Goal: Task Accomplishment & Management: Manage account settings

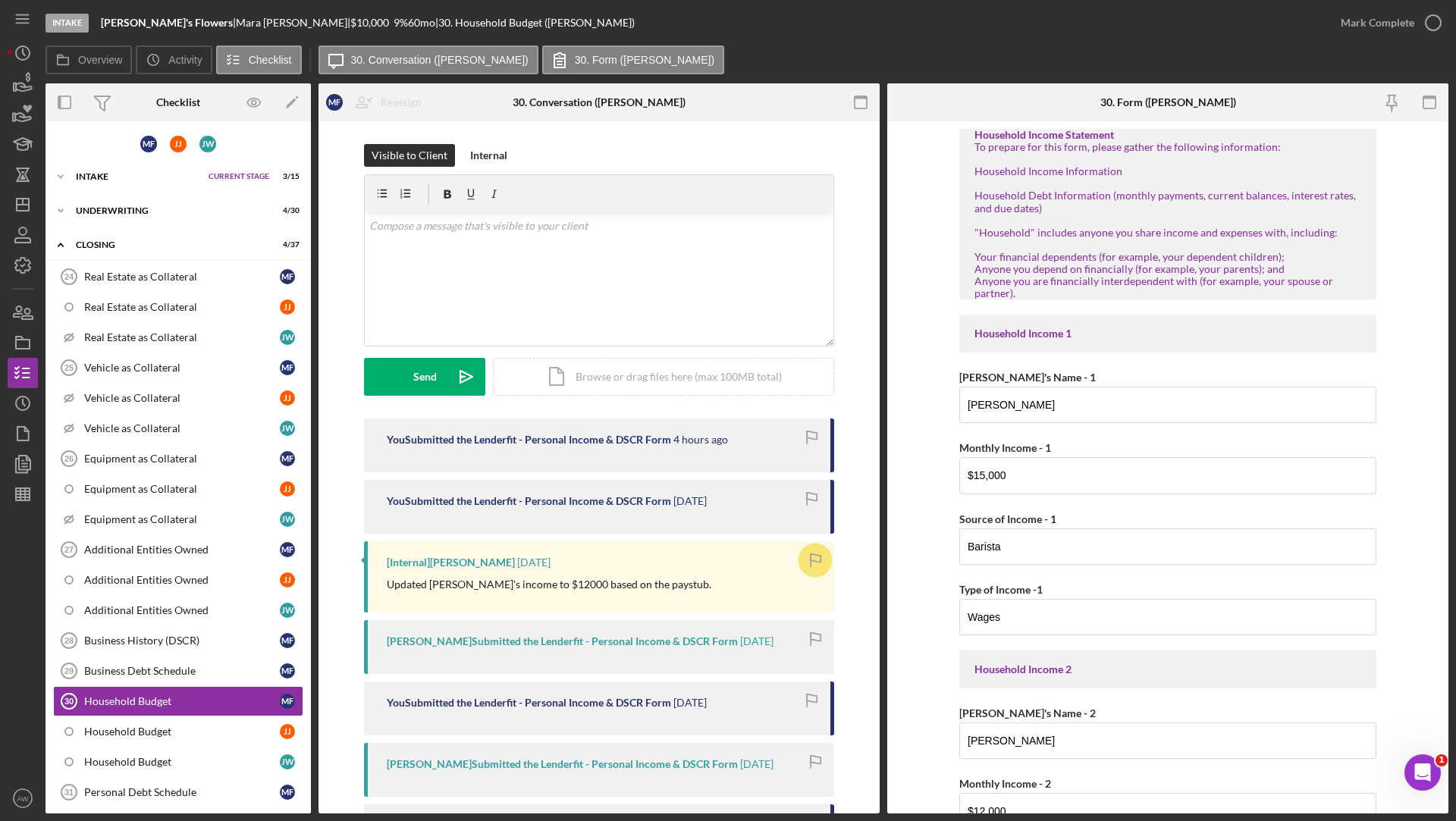
scroll to position [2943, 0]
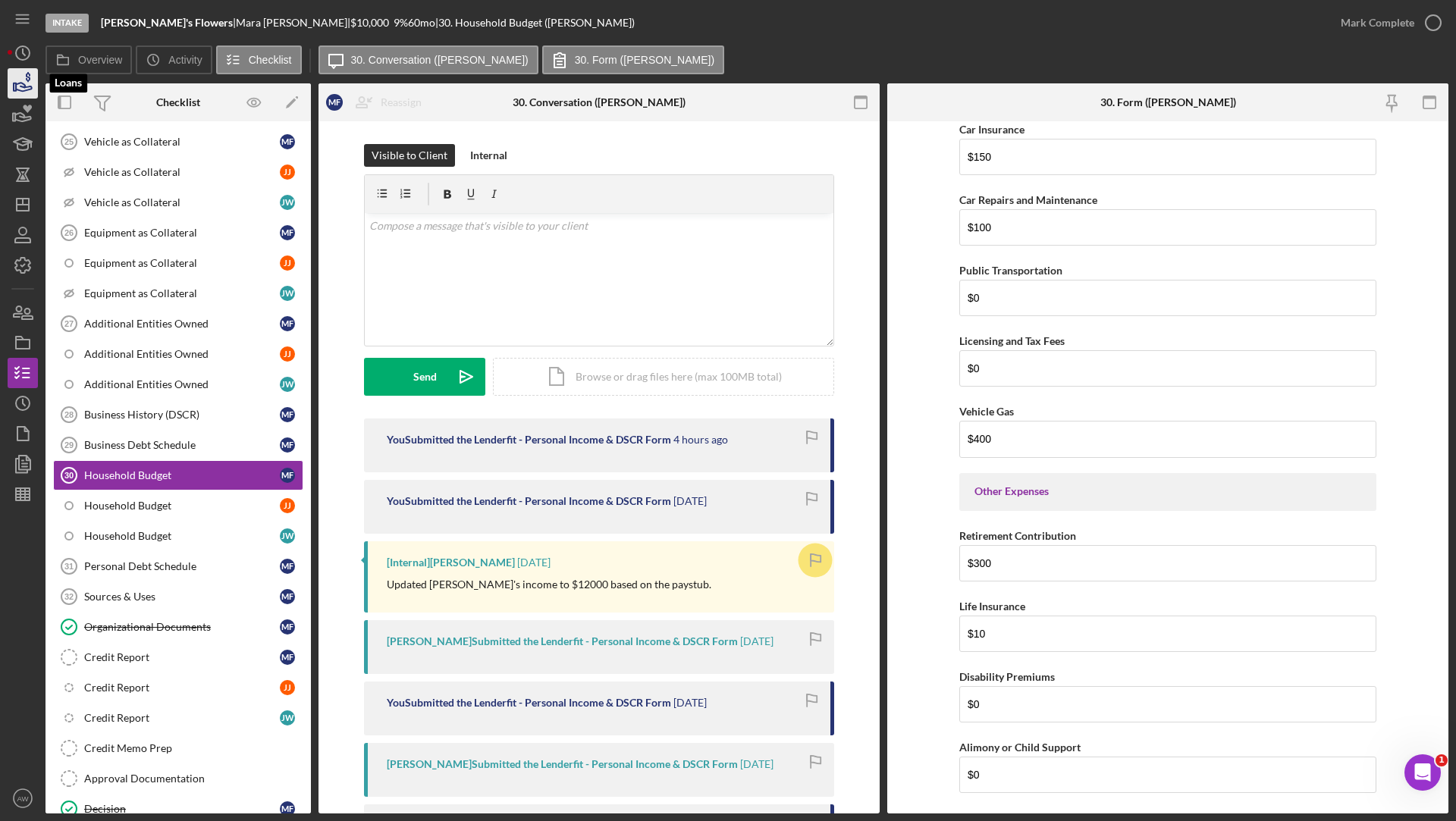
click at [24, 90] on icon "button" at bounding box center [23, 87] width 16 height 8
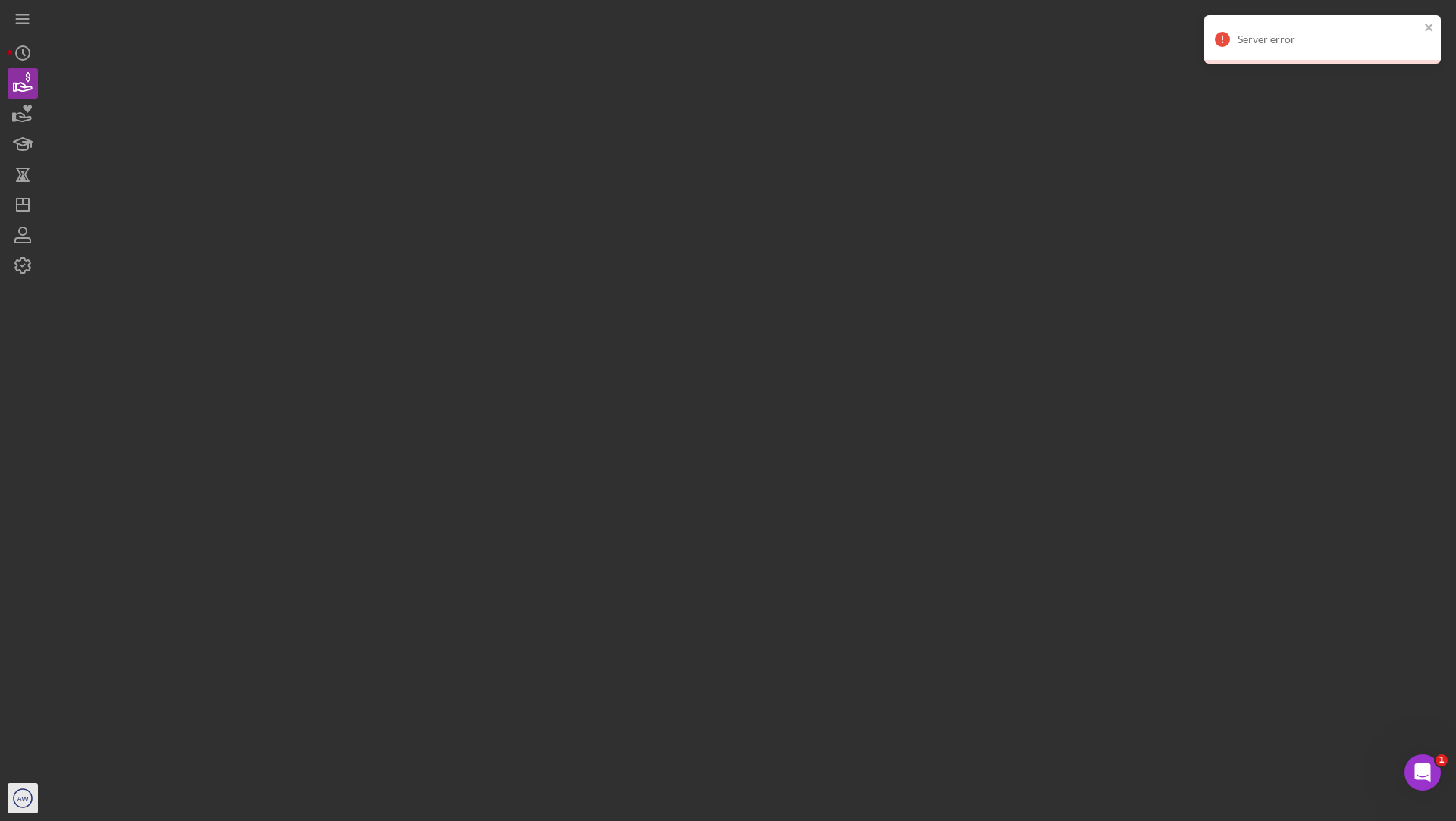
click at [20, 793] on icon "AW" at bounding box center [23, 798] width 30 height 38
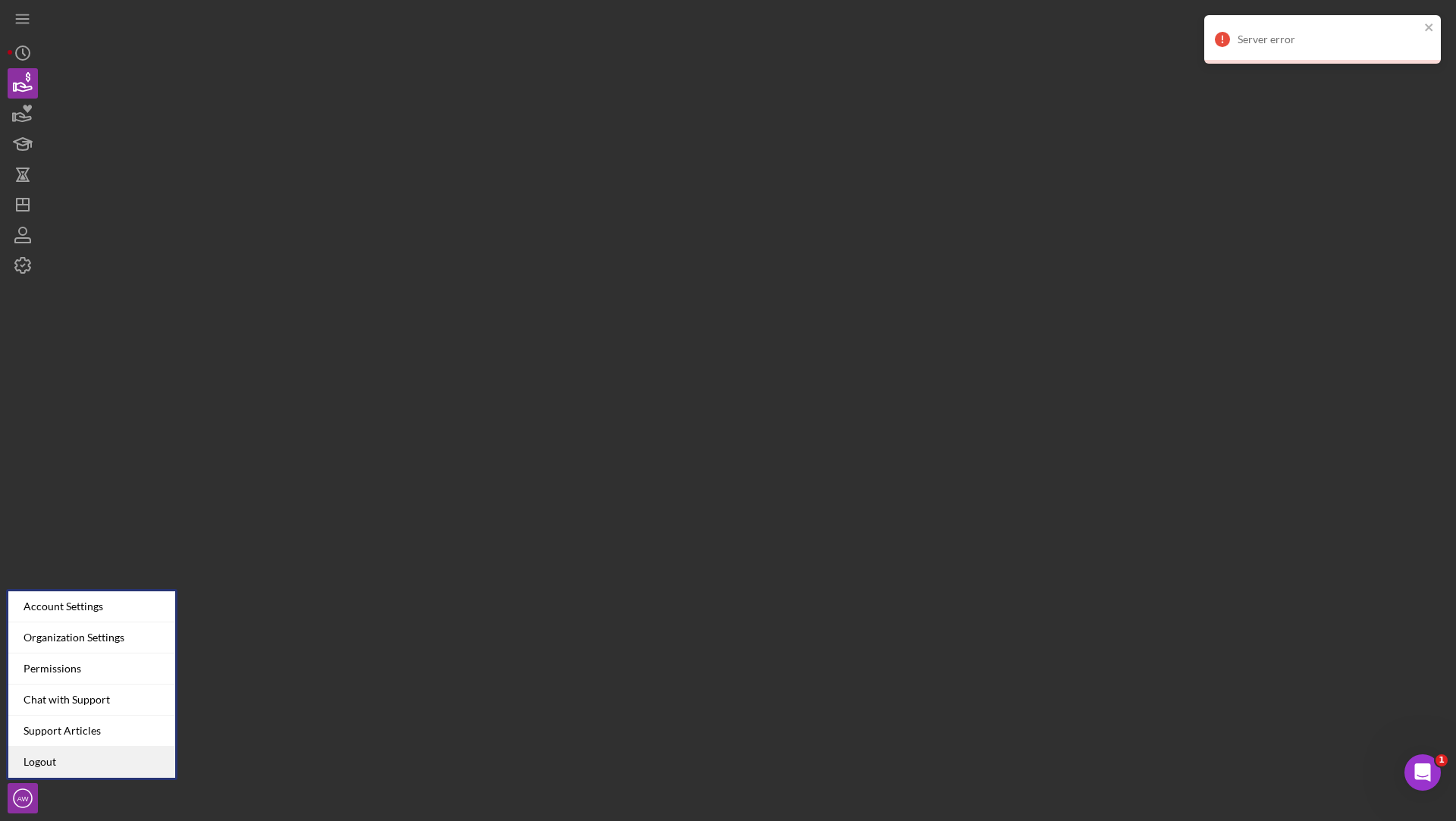
click at [39, 755] on link "Logout" at bounding box center [91, 762] width 167 height 31
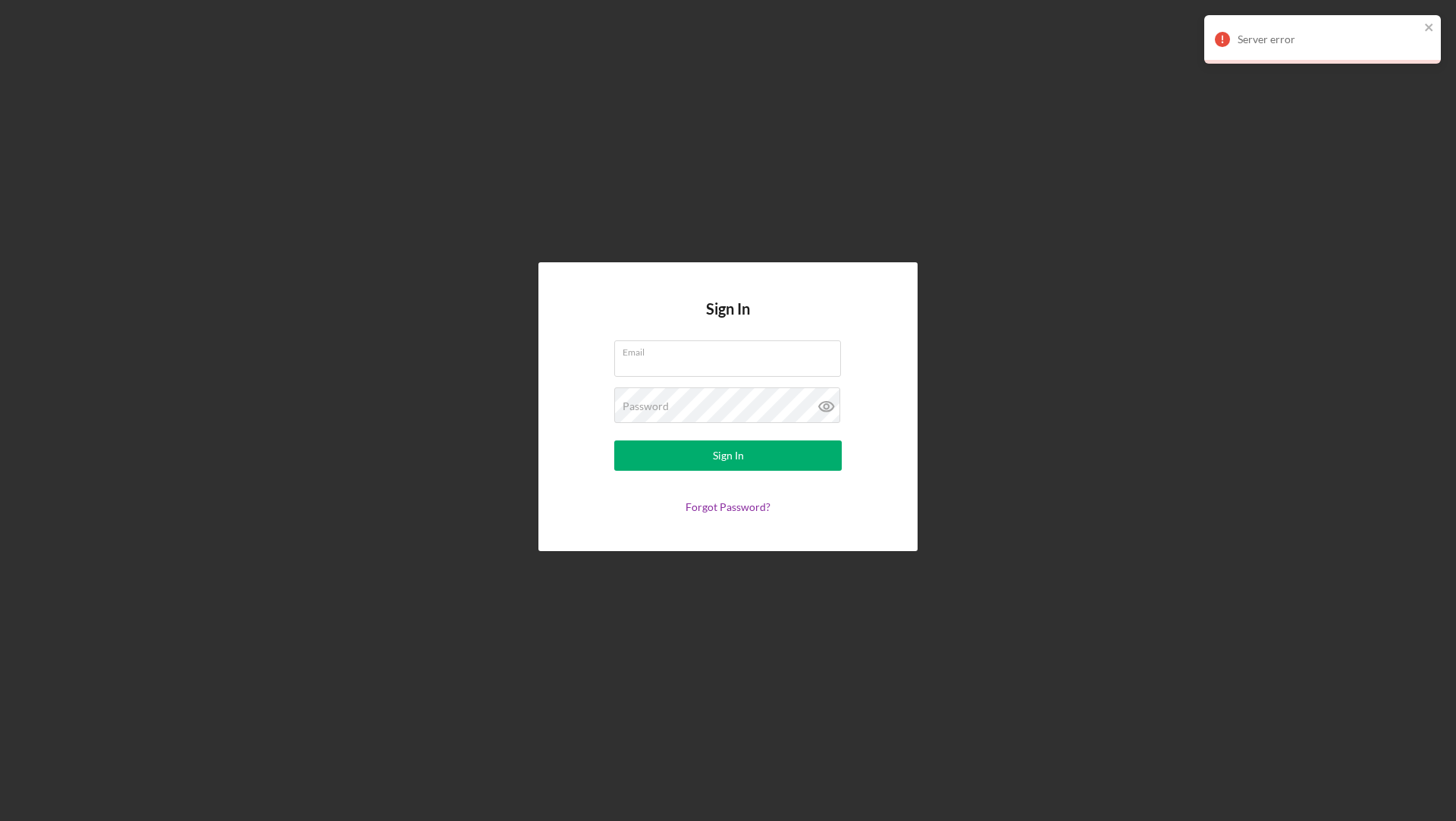
type input "[EMAIL_ADDRESS][DOMAIN_NAME]"
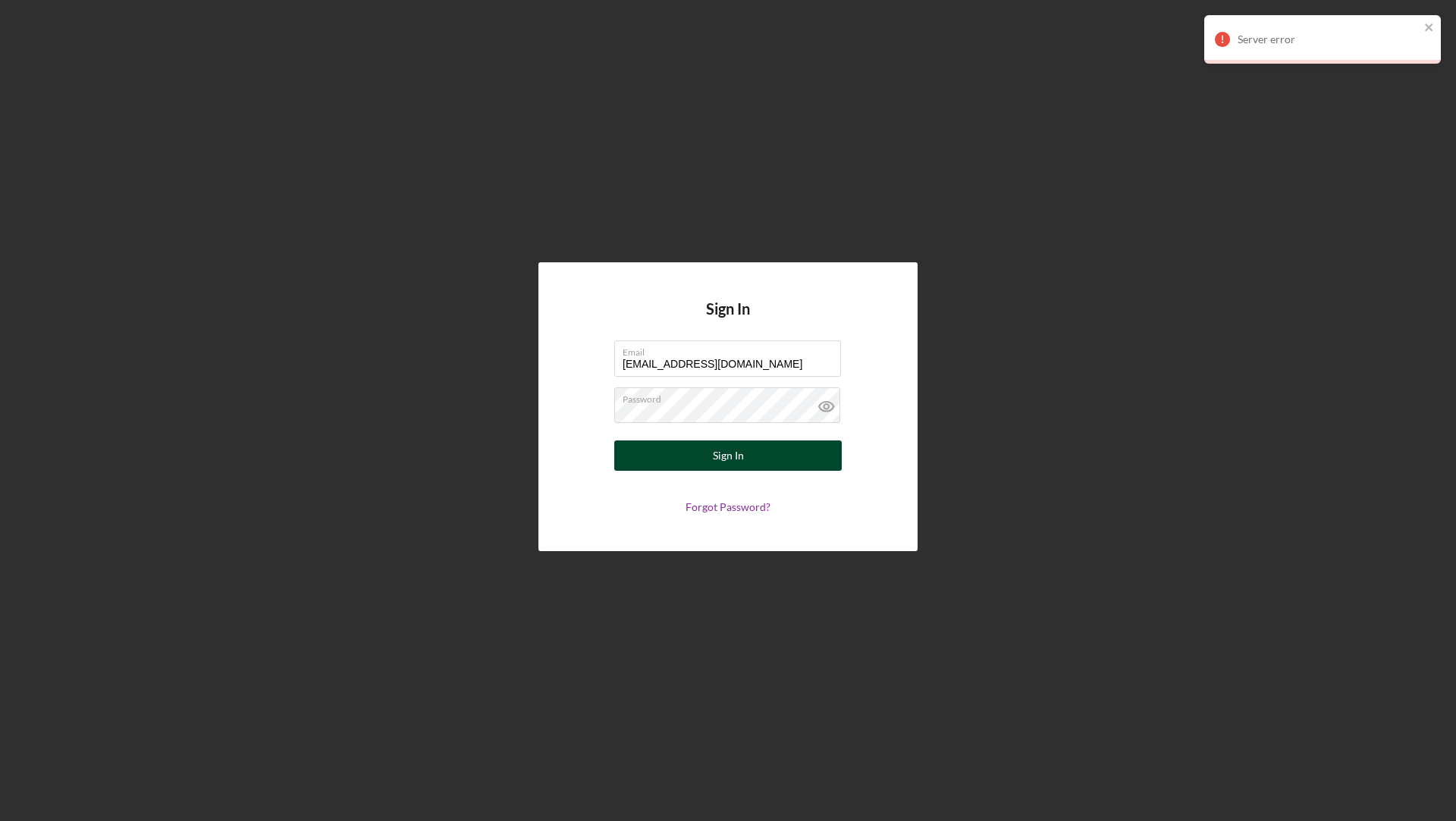
click at [687, 449] on button "Sign In" at bounding box center [728, 456] width 228 height 30
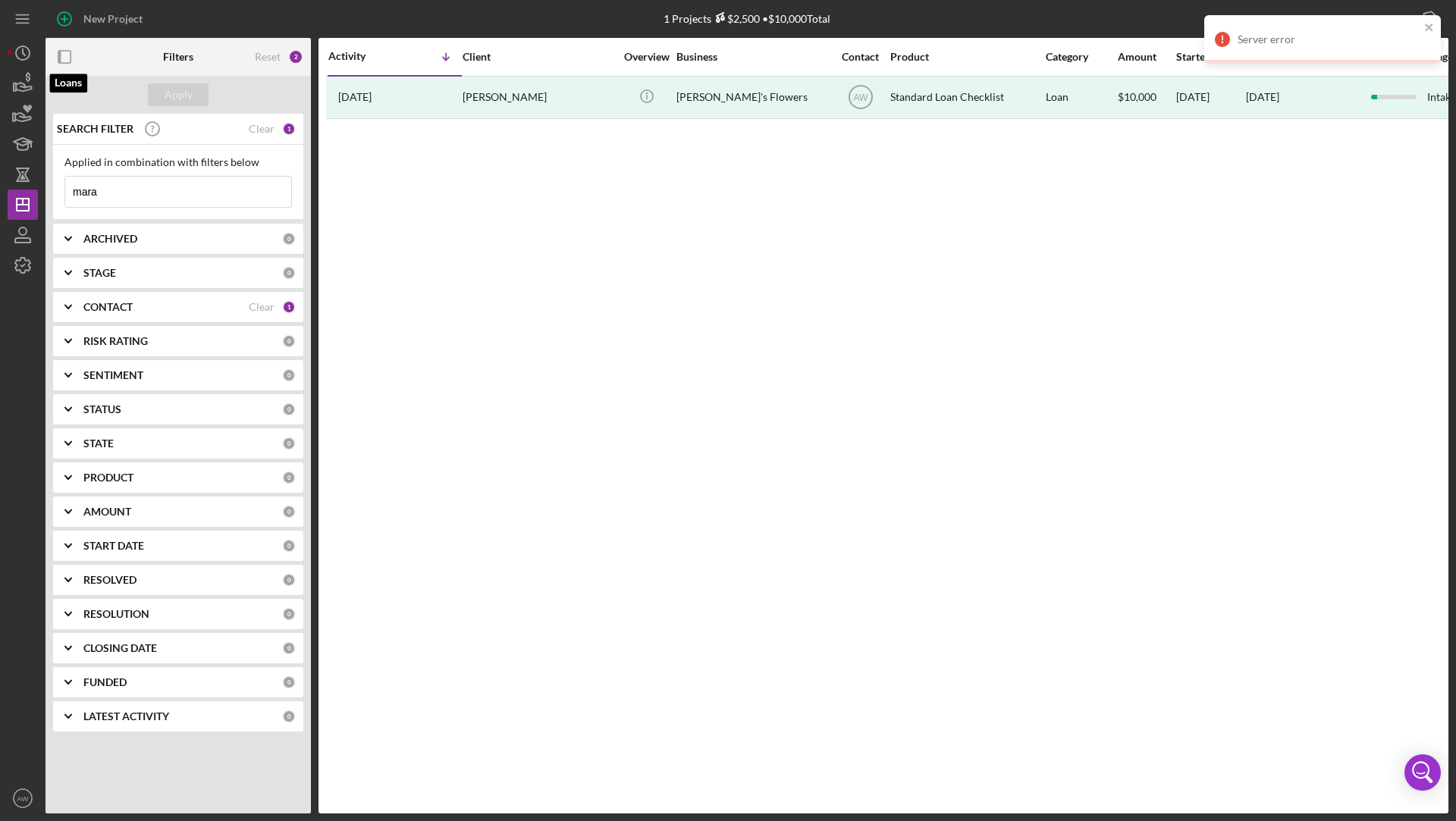
click at [22, 89] on icon "button" at bounding box center [23, 83] width 38 height 38
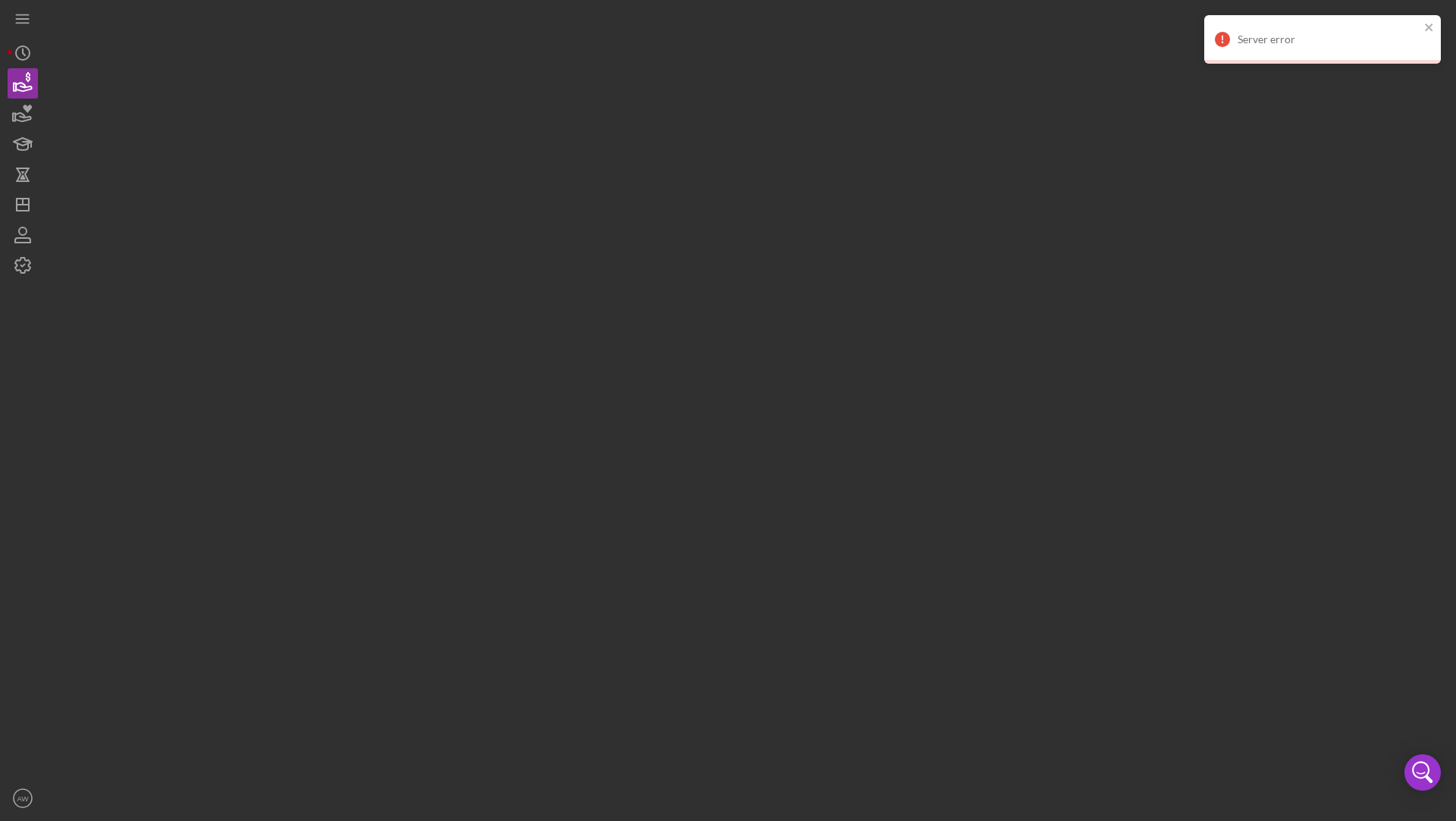
click at [1335, 299] on div "Icon/Menu Icon/Dashboard Dashboard Clients Product Templates AW [PERSON_NAME] I…" at bounding box center [728, 406] width 1441 height 813
